Goal: Find specific page/section: Find specific page/section

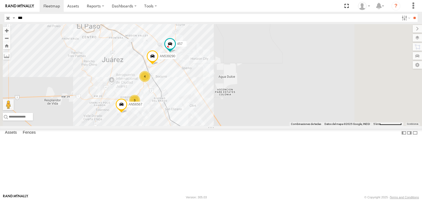
click at [5, 20] on input "button" at bounding box center [7, 18] width 7 height 8
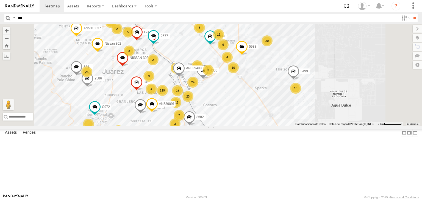
drag, startPoint x: 294, startPoint y: 106, endPoint x: 288, endPoint y: 112, distance: 8.9
click at [289, 111] on div "AN531610 015910001811580 F2771 AN535651 AN533249 AN534116 AN5310637 4088 8736 6…" at bounding box center [211, 75] width 422 height 102
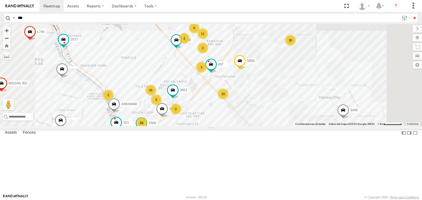
drag, startPoint x: 275, startPoint y: 130, endPoint x: 280, endPoint y: 117, distance: 13.3
click at [280, 120] on div "AN531610 015910001811580 F2771 AN535651 AN533249 AN534116 AN5310637 4088 8736 6…" at bounding box center [211, 75] width 422 height 102
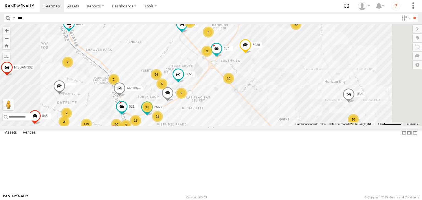
drag, startPoint x: 281, startPoint y: 104, endPoint x: 270, endPoint y: 119, distance: 18.7
click at [271, 119] on div "AN531610 015910001811580 F2771 AN535651 AN533249 AN534116 AN5310637 4088 8736 6…" at bounding box center [211, 75] width 422 height 102
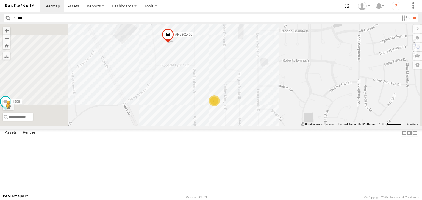
click at [288, 110] on div "AN531610 015910001811580 F2771 AN535651 AN533249 AN534116 AN5310637 4088 8736 6…" at bounding box center [211, 75] width 422 height 102
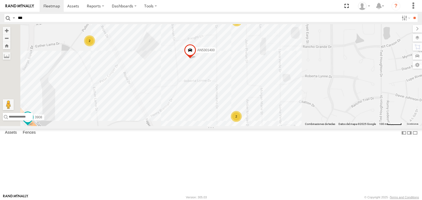
click at [301, 100] on div "AN531610 015910001811580 F2771 AN535651 AN533249 AN534116 AN5310637 4088 8736 6…" at bounding box center [211, 75] width 422 height 102
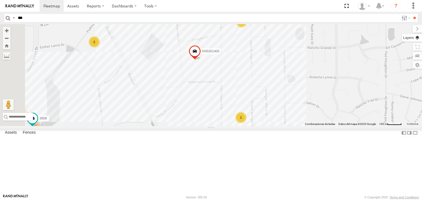
click at [415, 36] on label at bounding box center [412, 38] width 20 height 8
click at [0, 0] on label at bounding box center [0, 0] width 0 height 0
click at [0, 0] on span "Satellite" at bounding box center [0, 0] width 0 height 0
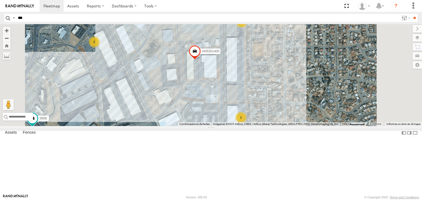
drag, startPoint x: 217, startPoint y: 125, endPoint x: 229, endPoint y: 123, distance: 12.7
click at [229, 124] on div "AN531610 015910001811580 F2771 AN535651 AN533249 AN534116 AN5310637 4088 8736 6…" at bounding box center [211, 75] width 422 height 102
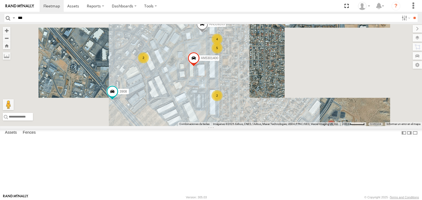
drag, startPoint x: 233, startPoint y: 130, endPoint x: 234, endPoint y: 112, distance: 18.1
click at [234, 112] on div "AN531610 015910001811580 F2771 AN535651 AN533249 AN534116 AN5310637 4088 8736 6…" at bounding box center [211, 75] width 422 height 102
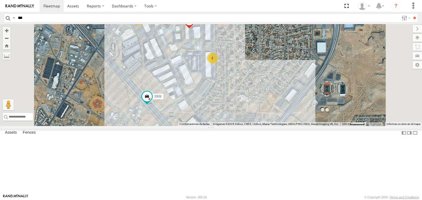
drag, startPoint x: 247, startPoint y: 124, endPoint x: 241, endPoint y: 103, distance: 20.9
click at [245, 117] on div "AN531610 015910001811580 F2771 AN535651 AN533249 AN534116 AN5310637 4088 8736 6…" at bounding box center [211, 75] width 422 height 102
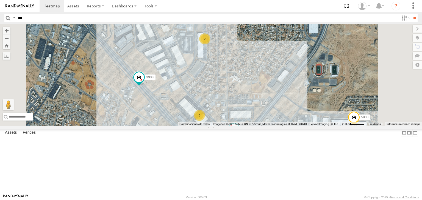
drag, startPoint x: 238, startPoint y: 88, endPoint x: 242, endPoint y: 111, distance: 23.9
click at [242, 109] on div "AN531610 015910001811580 F2771 AN535651 AN533249 AN534116 AN5310637 4088 8736 6…" at bounding box center [211, 75] width 422 height 102
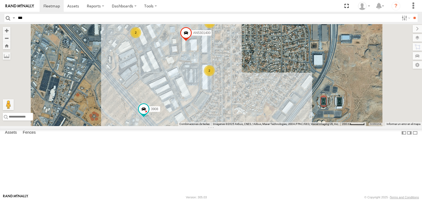
drag, startPoint x: 244, startPoint y: 99, endPoint x: 236, endPoint y: 103, distance: 9.0
click at [238, 103] on div "AN531610 015910001811580 F2771 AN535651 AN533249 AN534116 AN5310637 4088 8736 6…" at bounding box center [211, 75] width 422 height 102
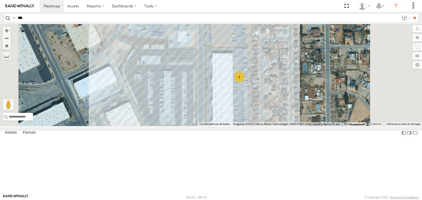
drag, startPoint x: 235, startPoint y: 114, endPoint x: 242, endPoint y: 82, distance: 33.6
click at [242, 82] on div "AN531610 015910001811580 F2771 AN535651 AN533249 AN534116 AN5310637 4088 8736 6…" at bounding box center [211, 75] width 422 height 102
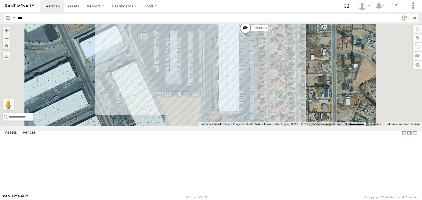
drag, startPoint x: 253, startPoint y: 46, endPoint x: 255, endPoint y: 73, distance: 27.0
click at [255, 72] on div "AN531610 015910001811580 F2771 AN535651 AN533249 AN534116 AN5310637 4088 8736 6…" at bounding box center [211, 75] width 422 height 102
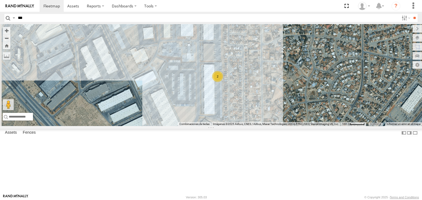
drag, startPoint x: 256, startPoint y: 70, endPoint x: 257, endPoint y: 87, distance: 16.8
click at [257, 82] on div "AN531610 015910001811580 F2771 AN535651 AN533249 AN534116 AN5310637 4088 8736 6…" at bounding box center [211, 75] width 422 height 102
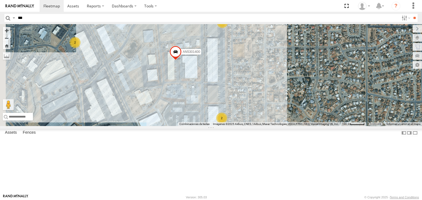
drag, startPoint x: 262, startPoint y: 84, endPoint x: 264, endPoint y: 94, distance: 10.5
click at [264, 94] on div "AN531610 015910001811580 F2771 AN535651 AN533249 AN534116 AN5310637 4088 8736 6…" at bounding box center [211, 75] width 422 height 102
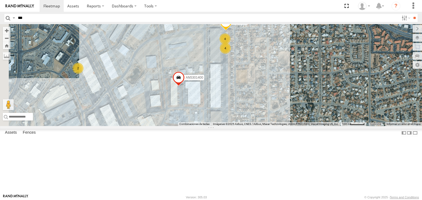
drag, startPoint x: 261, startPoint y: 74, endPoint x: 261, endPoint y: 90, distance: 15.6
click at [261, 89] on div "AN531610 015910001811580 F2771 AN535651 AN533249 AN534116 AN5310637 4088 8736 6…" at bounding box center [211, 75] width 422 height 102
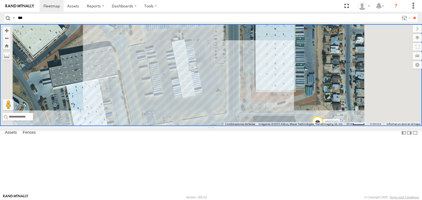
click at [57, 17] on input "***" at bounding box center [207, 18] width 383 height 8
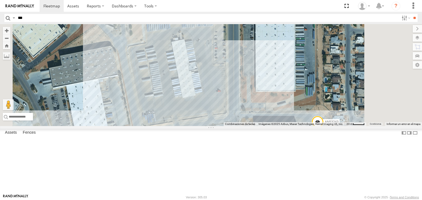
click at [57, 17] on input "***" at bounding box center [207, 18] width 383 height 8
type input "***"
click at [411, 14] on input "**" at bounding box center [414, 18] width 6 height 8
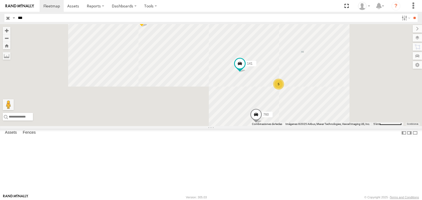
click at [0, 0] on div "141 FLEX SUR" at bounding box center [0, 0] width 0 height 0
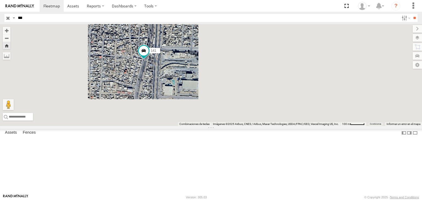
drag, startPoint x: 188, startPoint y: 106, endPoint x: 219, endPoint y: 93, distance: 33.3
click at [209, 99] on div "141" at bounding box center [211, 75] width 422 height 102
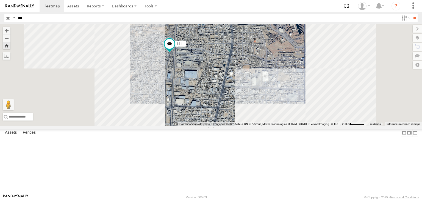
drag, startPoint x: 224, startPoint y: 96, endPoint x: 240, endPoint y: 96, distance: 15.9
click at [240, 96] on div "141" at bounding box center [211, 75] width 422 height 102
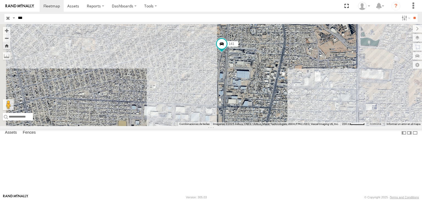
click at [71, 16] on input "***" at bounding box center [207, 18] width 383 height 8
